Goal: Information Seeking & Learning: Learn about a topic

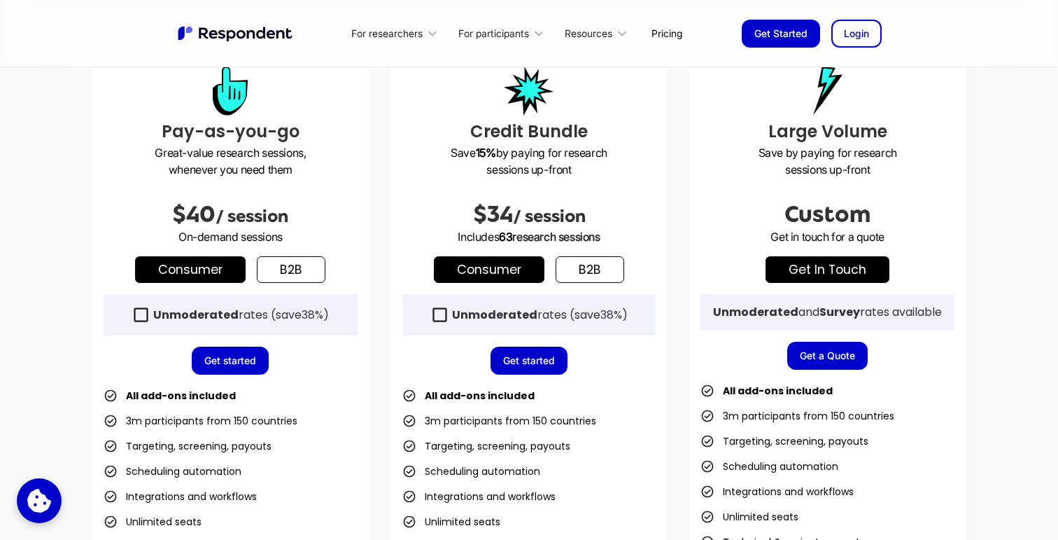
scroll to position [403, 0]
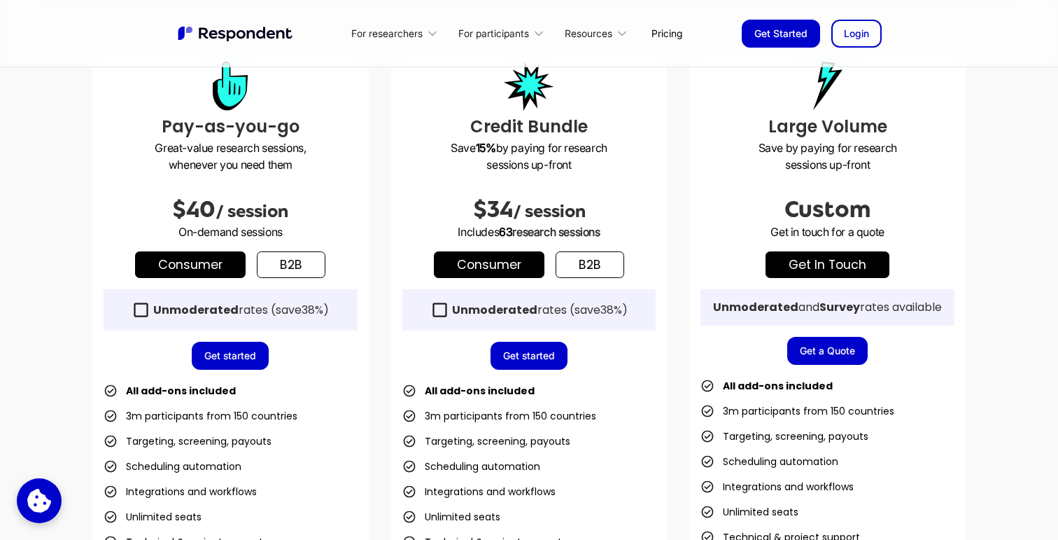
click at [597, 263] on link "b2b" at bounding box center [590, 264] width 69 height 27
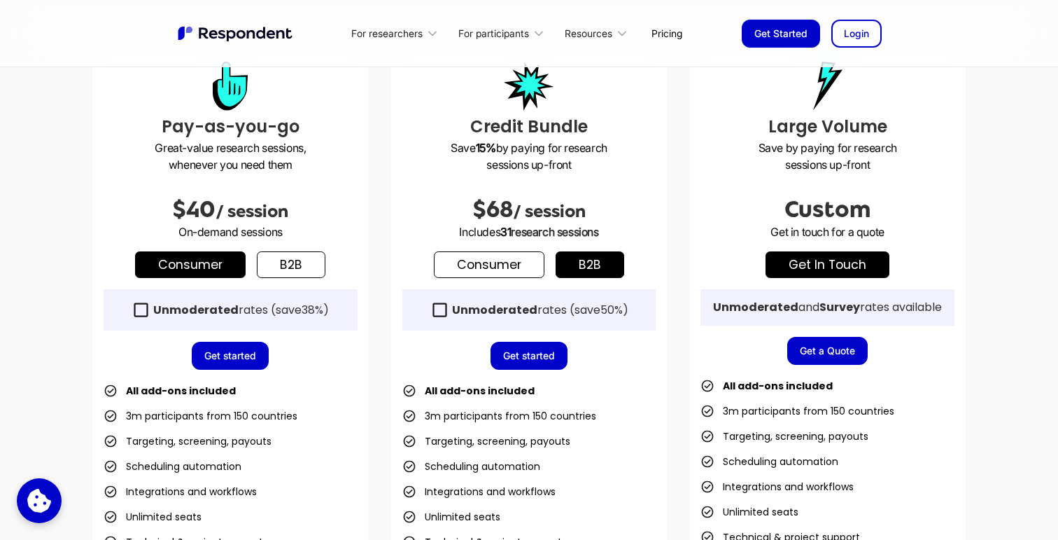
click at [508, 262] on link "Consumer" at bounding box center [489, 264] width 111 height 27
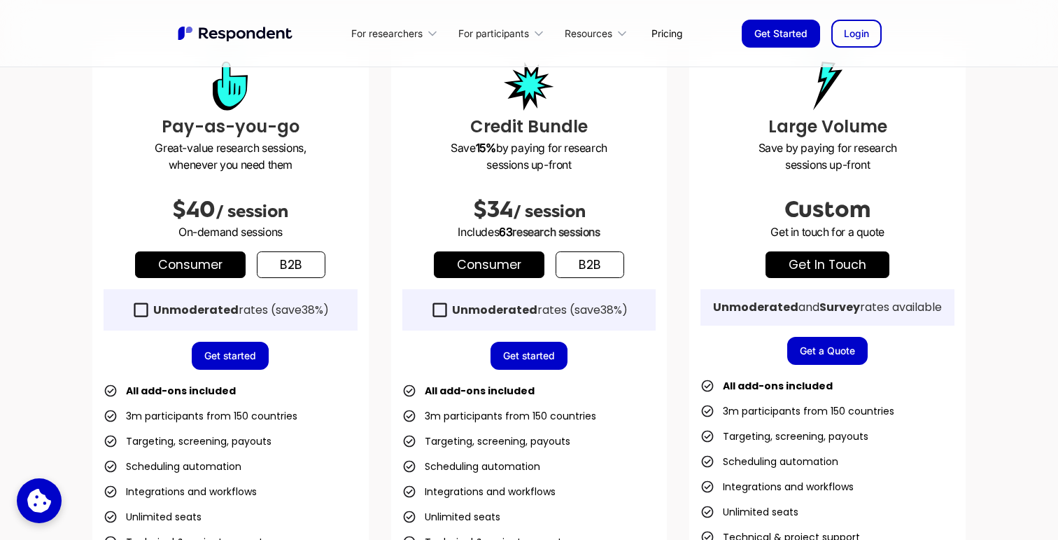
click at [607, 260] on link "b2b" at bounding box center [590, 264] width 69 height 27
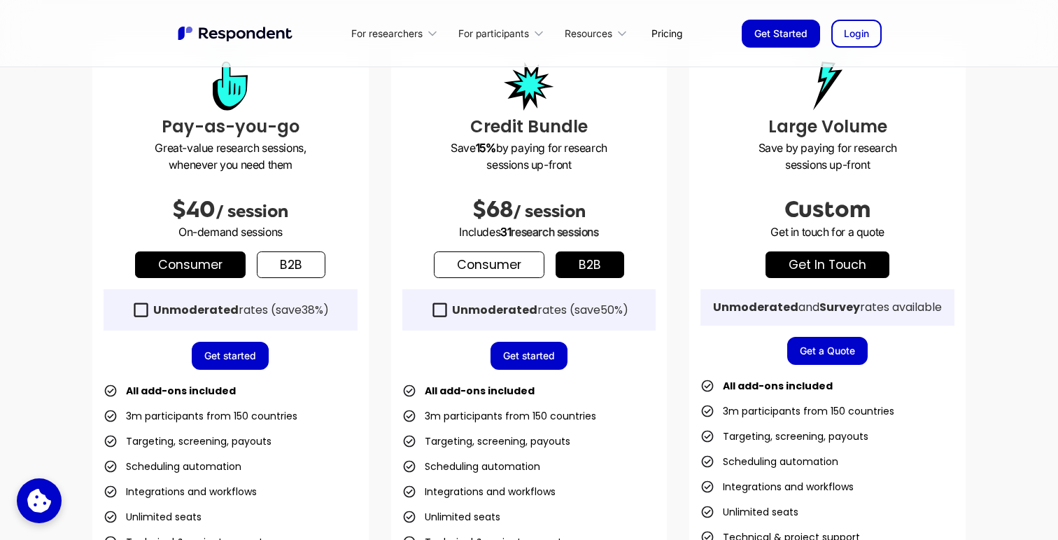
click at [496, 267] on link "Consumer" at bounding box center [489, 264] width 111 height 27
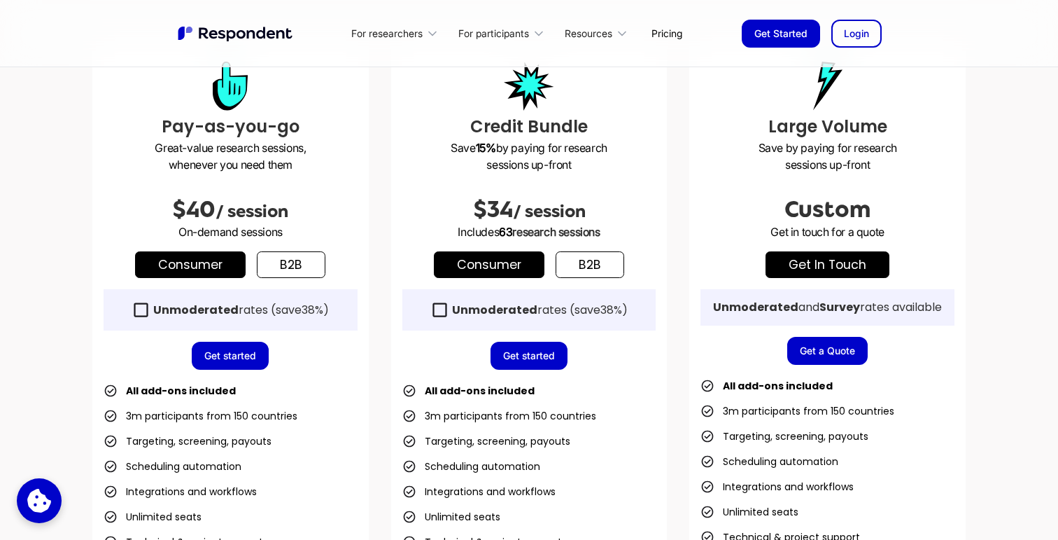
scroll to position [458, 0]
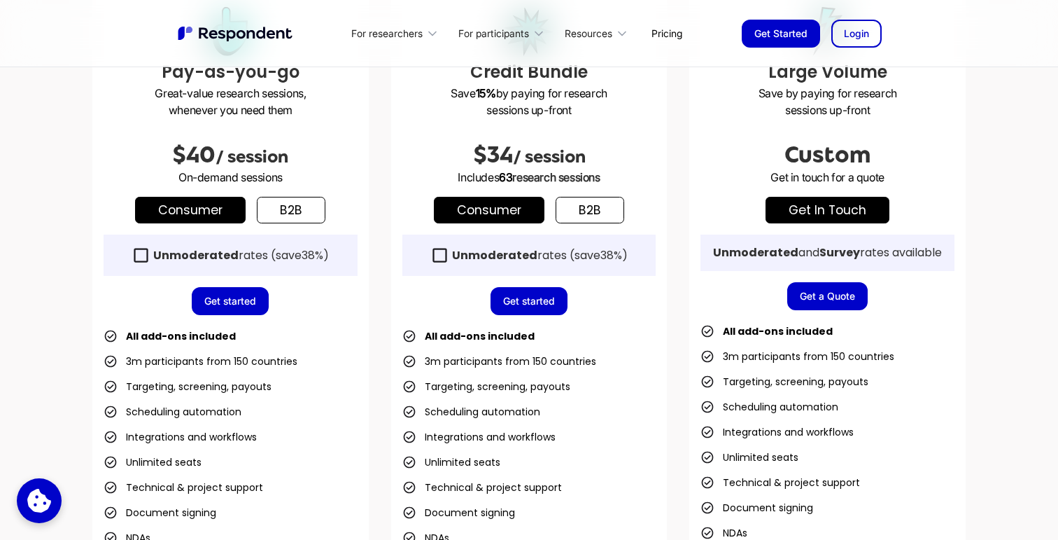
click at [202, 252] on strong "Unmoderated" at bounding box center [195, 255] width 85 height 16
click at [202, 253] on strong "Unmoderated" at bounding box center [195, 255] width 85 height 16
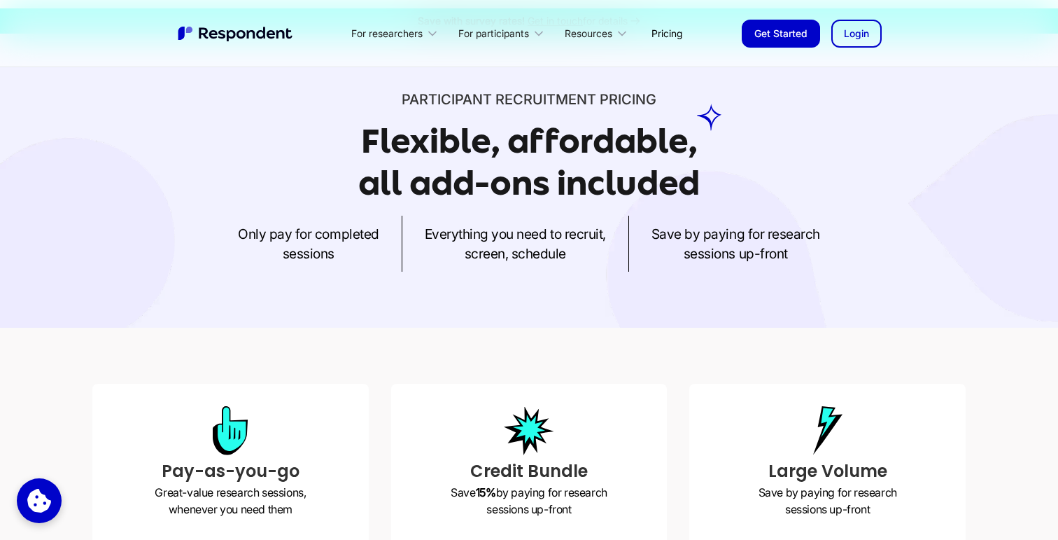
scroll to position [0, 0]
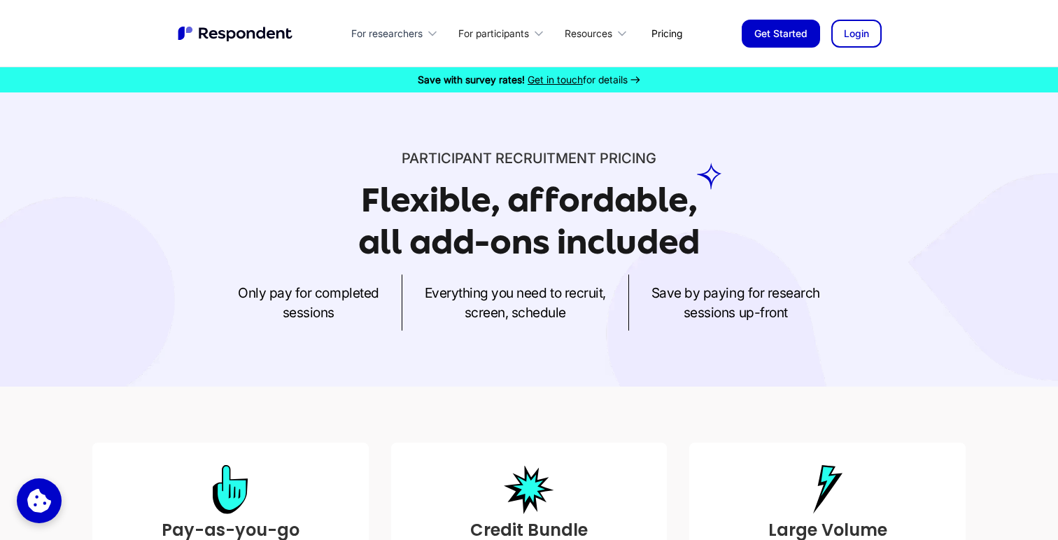
click at [408, 34] on div "For researchers" at bounding box center [386, 34] width 71 height 14
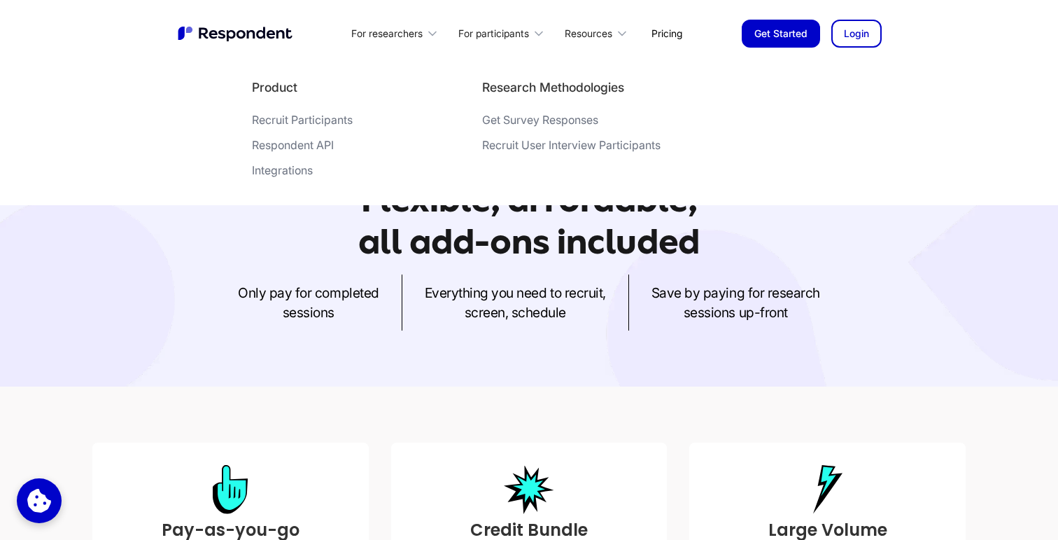
click at [397, 367] on div "Participant recruitment PRICING Flexible, affordable, all add-ons included Only…" at bounding box center [529, 239] width 1058 height 294
